Goal: Understand site structure: Grasp the organization and layout of the website

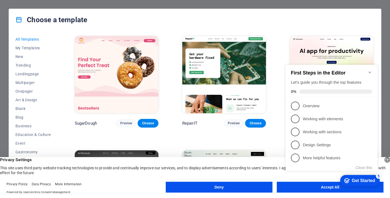
click at [324, 187] on div "checkmark Get Started 5 First Steps in the Editor Let's guide you through the t…" at bounding box center [332, 123] width 99 height 132
click at [318, 105] on p "Overview - incomplete" at bounding box center [335, 106] width 65 height 6
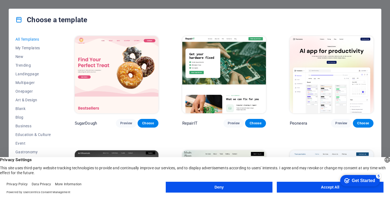
click at [313, 187] on button "Accept All" at bounding box center [330, 187] width 107 height 11
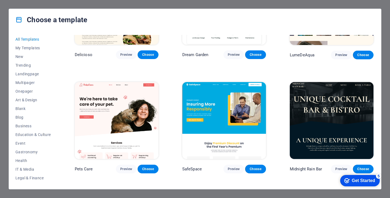
scroll to position [868, 0]
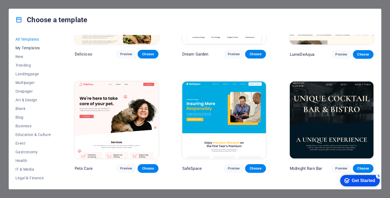
click at [29, 49] on span "My Templates" at bounding box center [32, 48] width 35 height 4
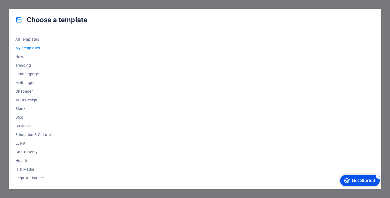
scroll to position [0, 0]
click at [24, 64] on span "Trending" at bounding box center [32, 65] width 35 height 4
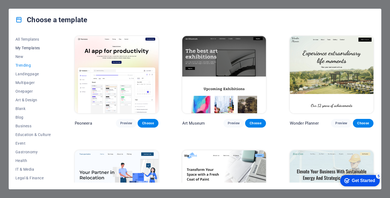
click at [21, 47] on span "My Templates" at bounding box center [32, 48] width 35 height 4
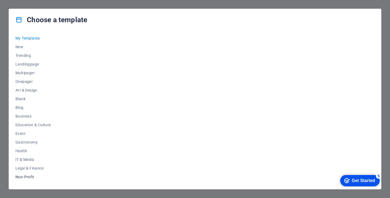
scroll to position [9, 0]
click at [26, 117] on span "Business" at bounding box center [32, 116] width 35 height 4
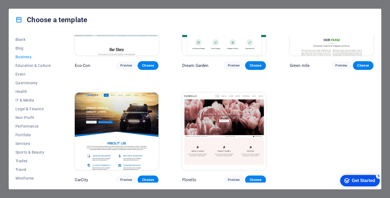
scroll to position [0, 0]
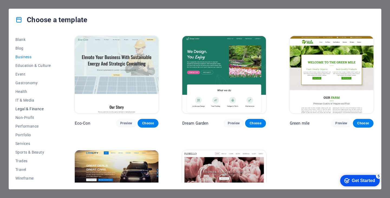
click at [31, 110] on span "Legal & Finance" at bounding box center [32, 109] width 35 height 4
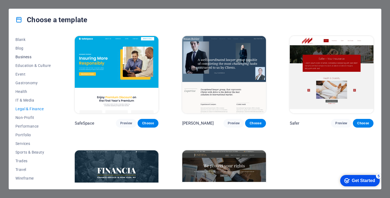
click at [20, 58] on span "Business" at bounding box center [32, 57] width 35 height 4
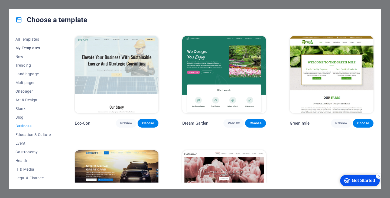
click at [25, 47] on span "My Templates" at bounding box center [32, 48] width 35 height 4
